Goal: Information Seeking & Learning: Learn about a topic

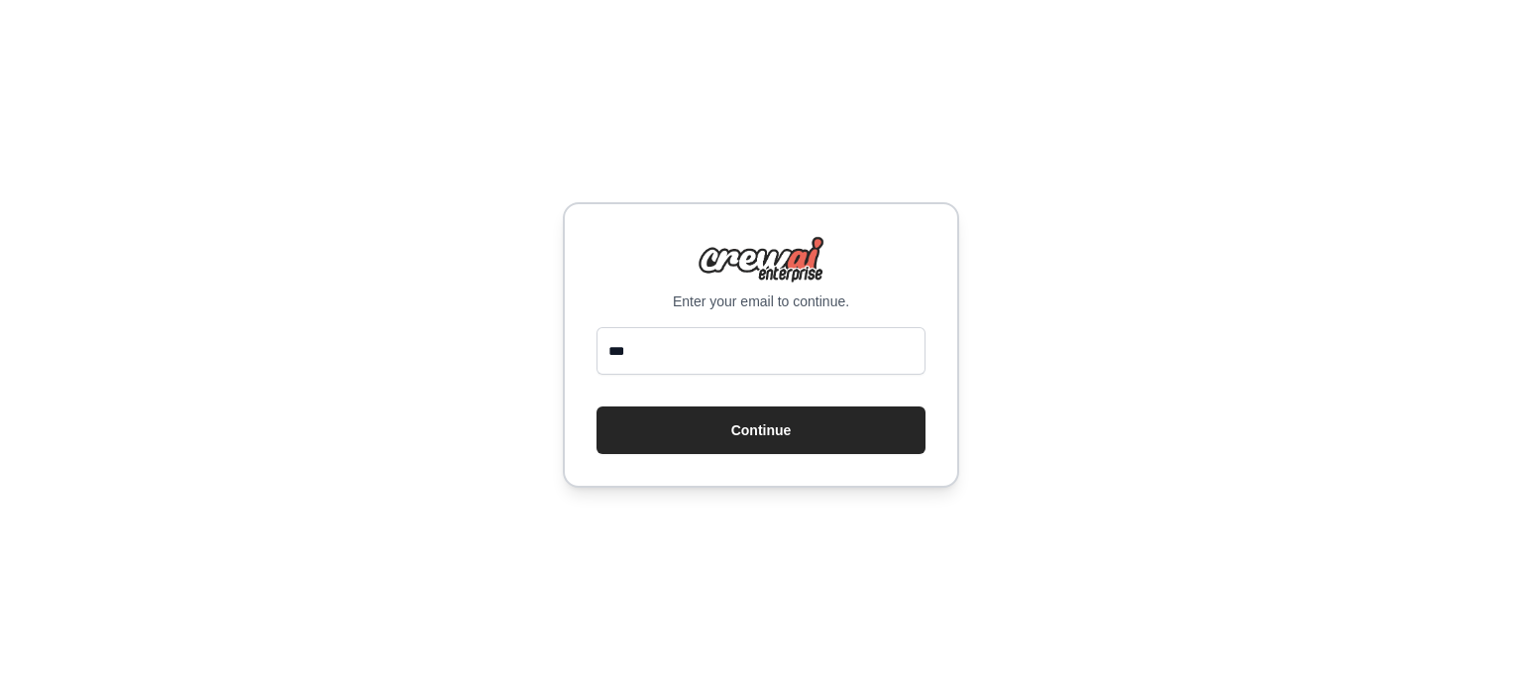
type input "**********"
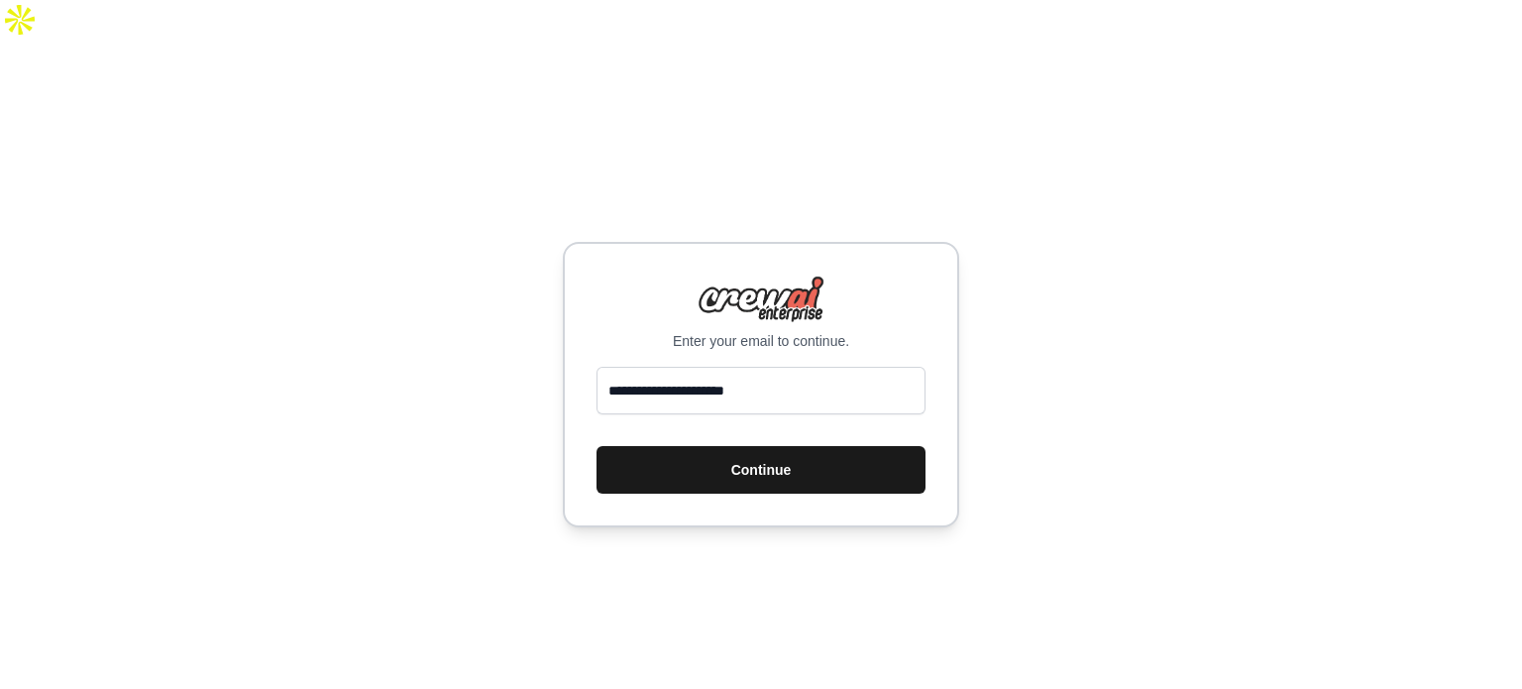
click at [693, 446] on button "Continue" at bounding box center [761, 470] width 329 height 48
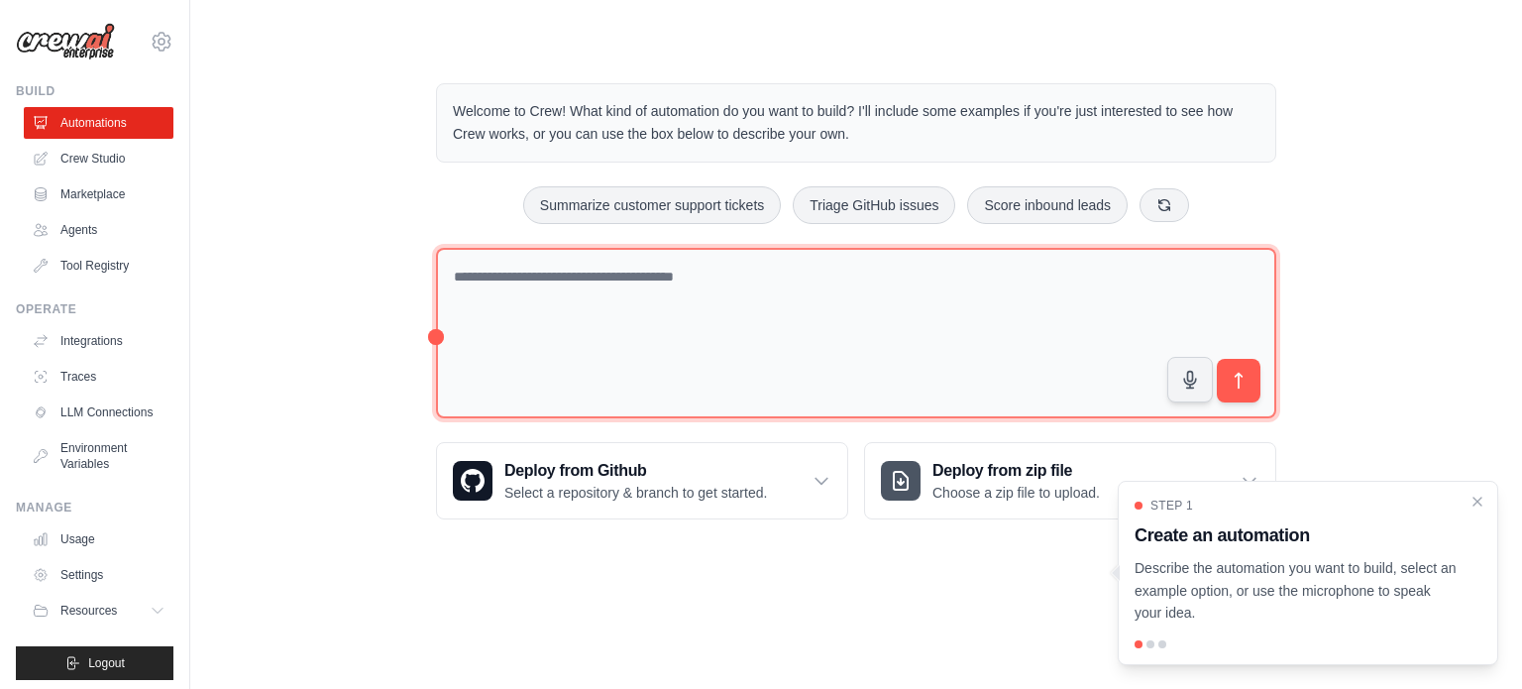
click at [642, 268] on textarea at bounding box center [856, 333] width 841 height 171
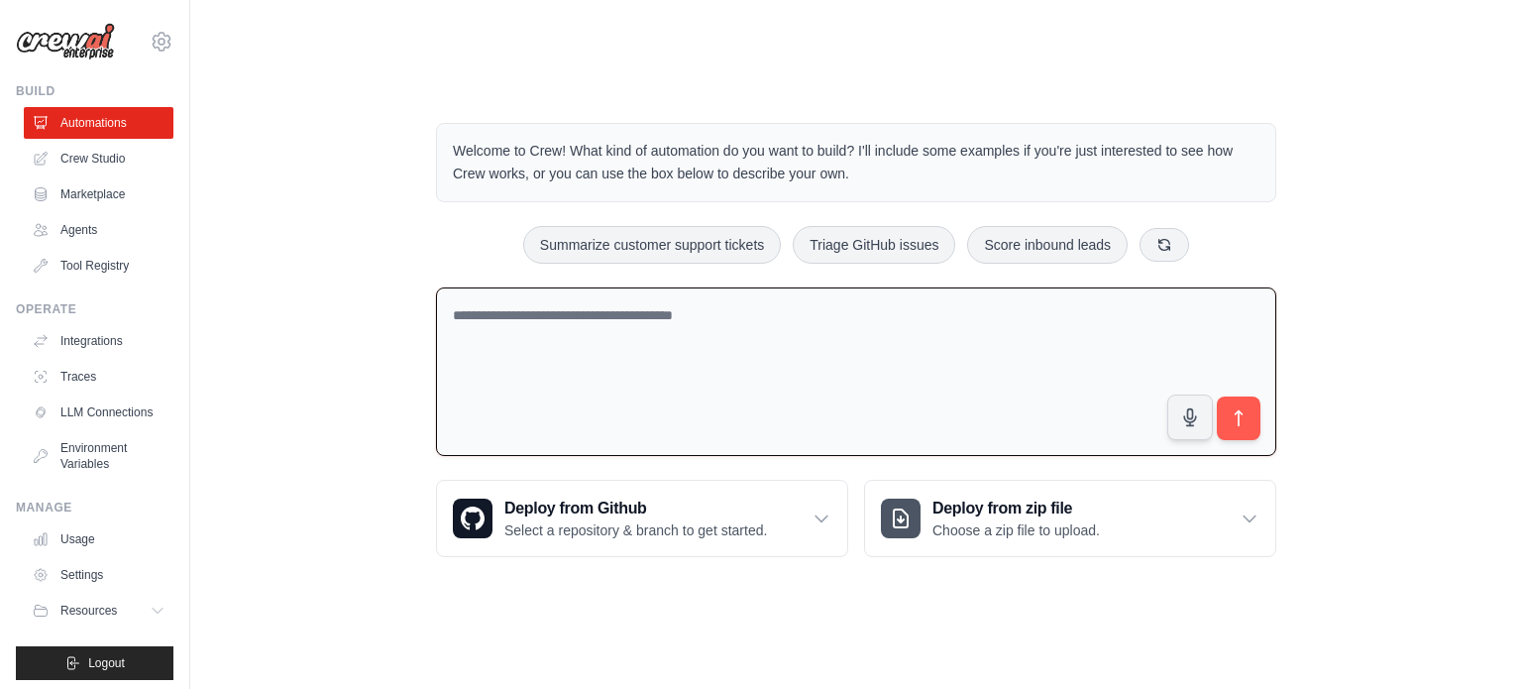
click at [674, 287] on textarea at bounding box center [856, 371] width 841 height 169
drag, startPoint x: 646, startPoint y: 104, endPoint x: 949, endPoint y: 131, distance: 303.5
click at [949, 140] on p "Welcome to Crew! What kind of automation do you want to build? I'll include som…" at bounding box center [856, 163] width 807 height 46
click at [986, 140] on p "Welcome to Crew! What kind of automation do you want to build? I'll include som…" at bounding box center [856, 163] width 807 height 46
click at [710, 287] on textarea at bounding box center [856, 371] width 841 height 169
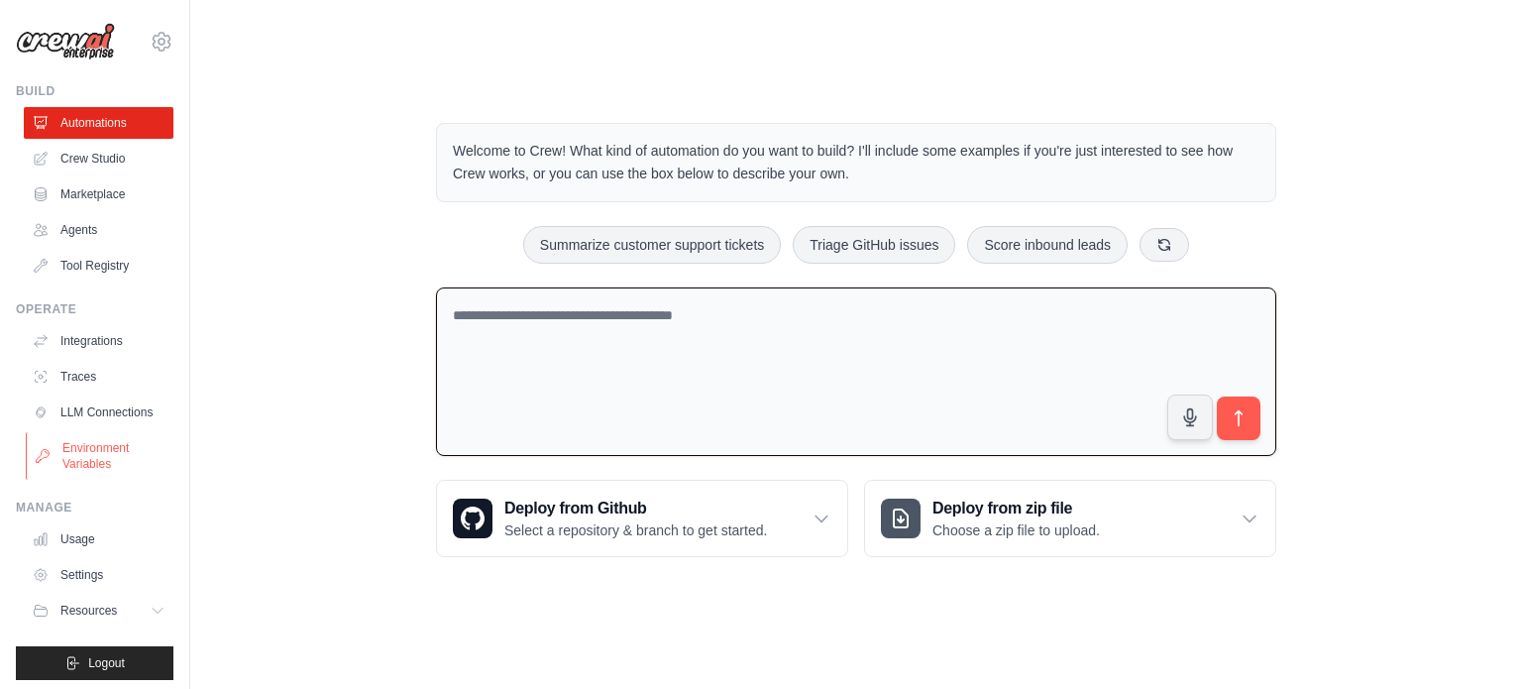
scroll to position [22, 0]
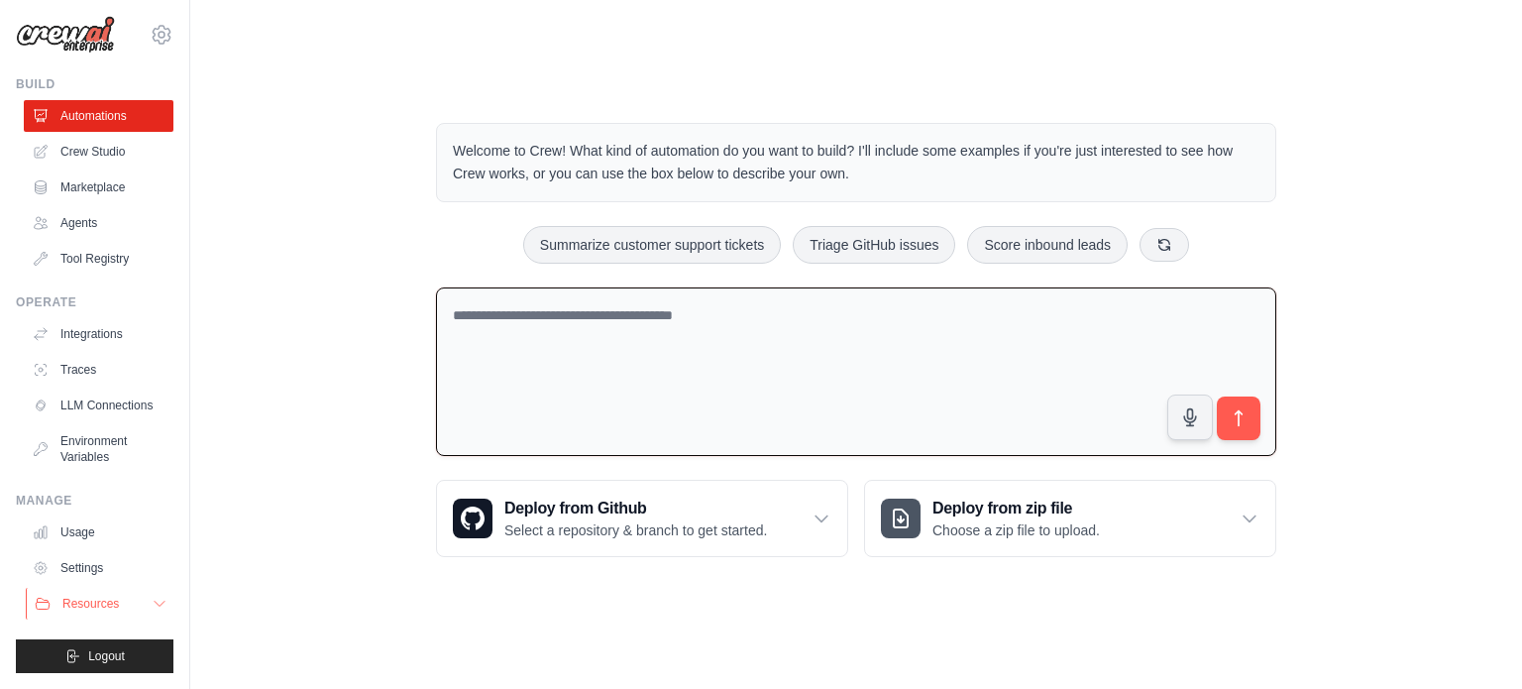
click at [138, 613] on button "Resources" at bounding box center [101, 604] width 150 height 32
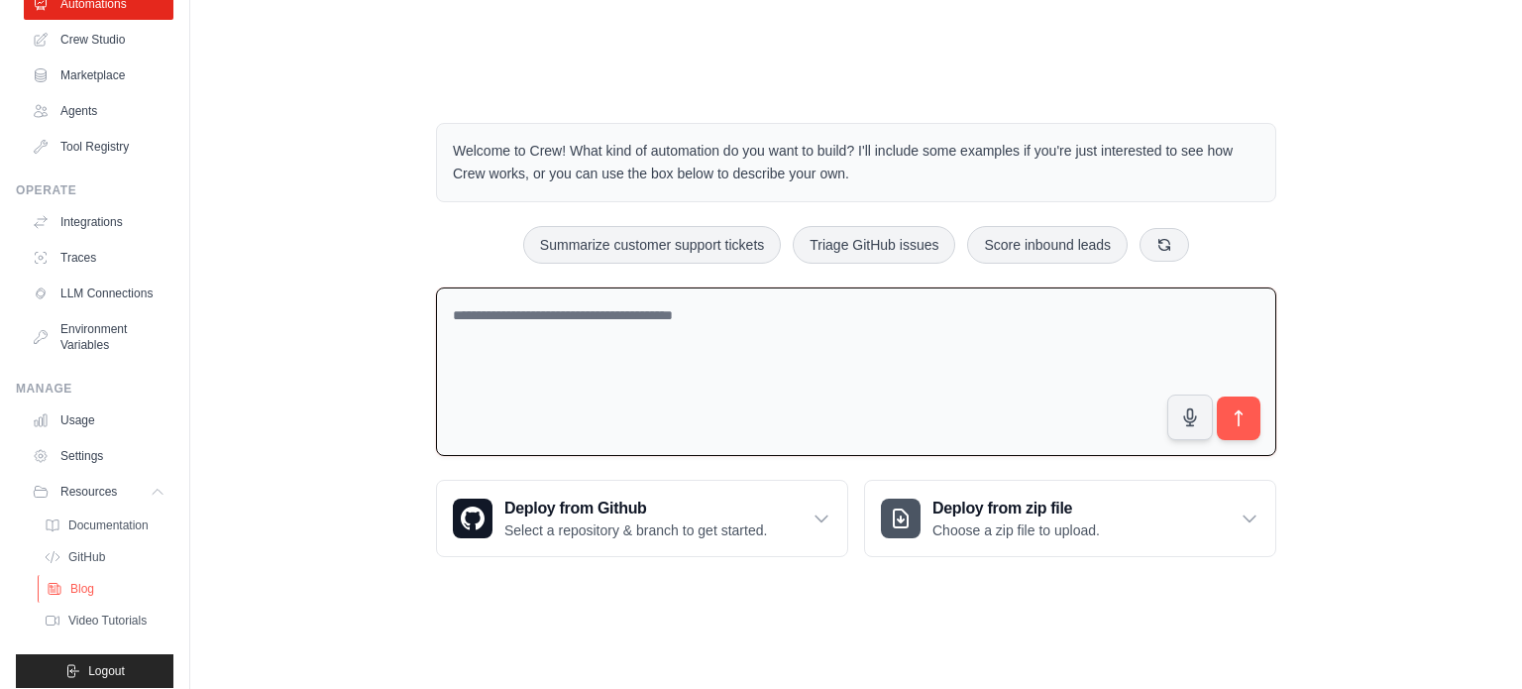
scroll to position [165, 0]
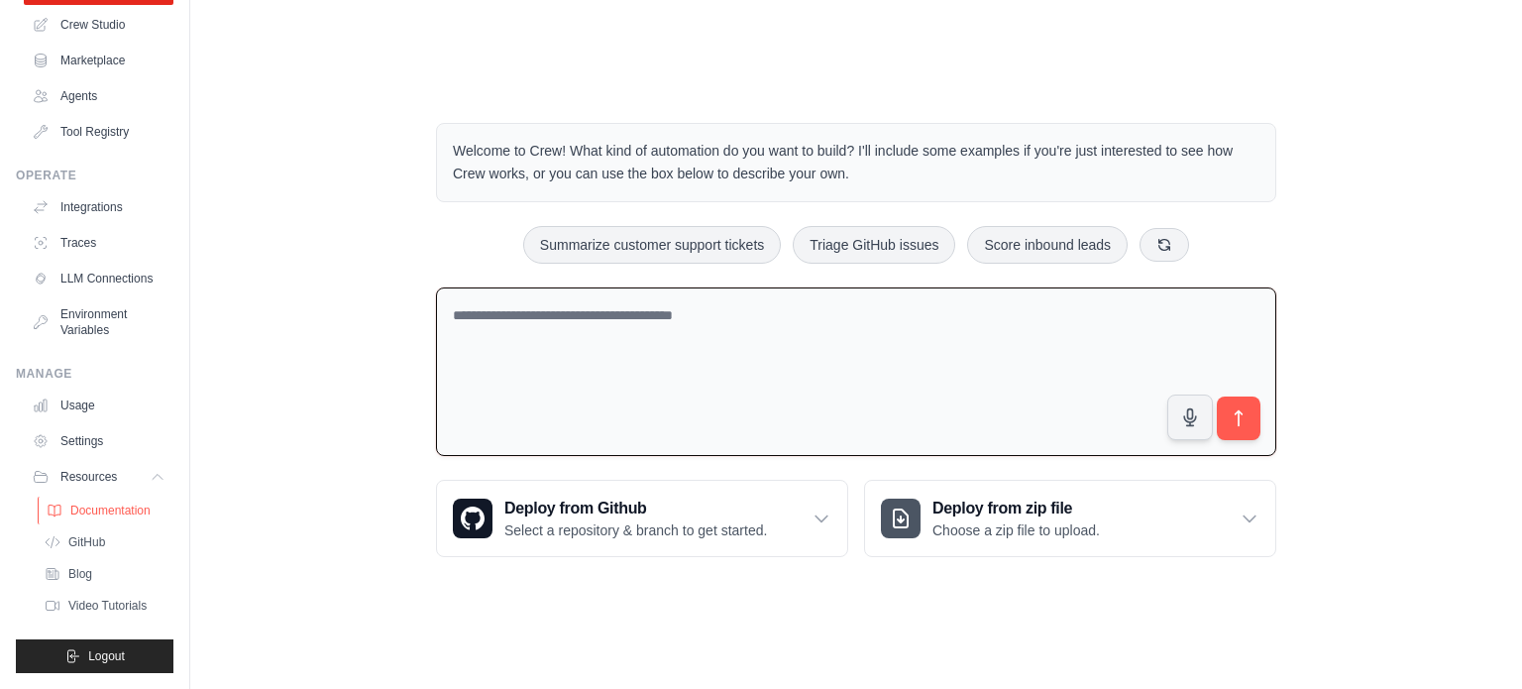
click at [111, 503] on span "Documentation" at bounding box center [110, 511] width 80 height 16
